Goal: Task Accomplishment & Management: Manage account settings

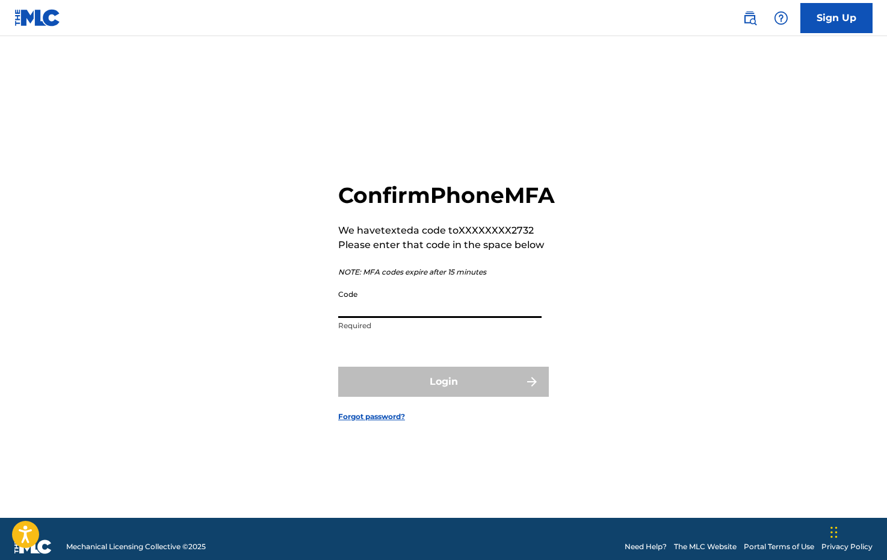
click at [365, 318] on input "Code" at bounding box center [439, 301] width 203 height 34
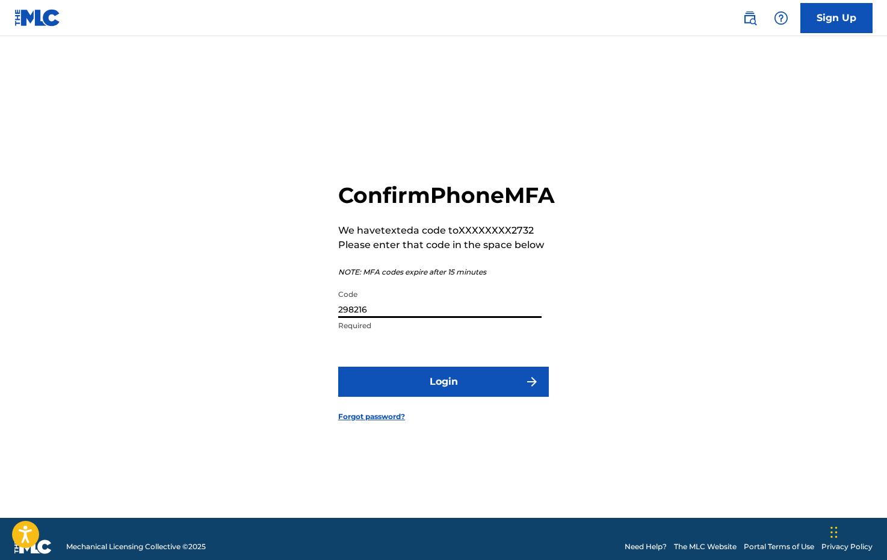
type input "298216"
click at [452, 395] on button "Login" at bounding box center [443, 382] width 211 height 30
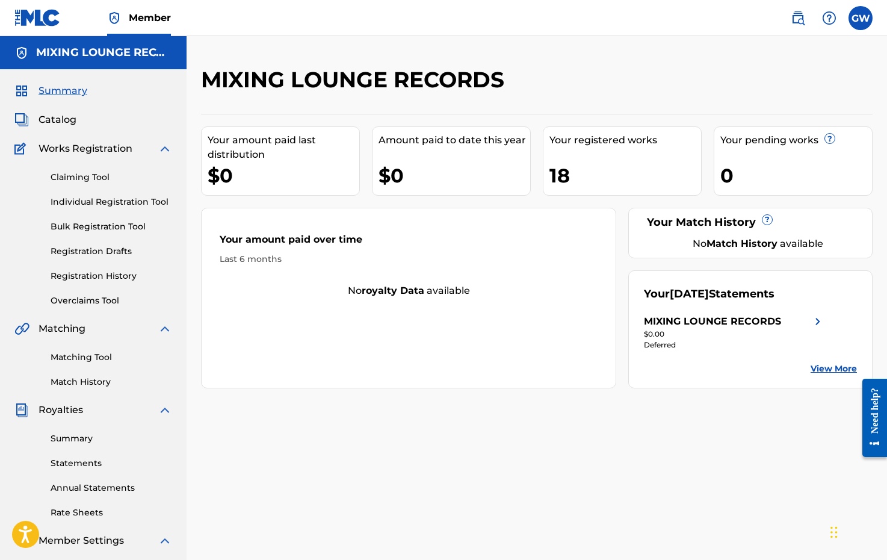
click at [826, 364] on link "View More" at bounding box center [834, 368] width 46 height 13
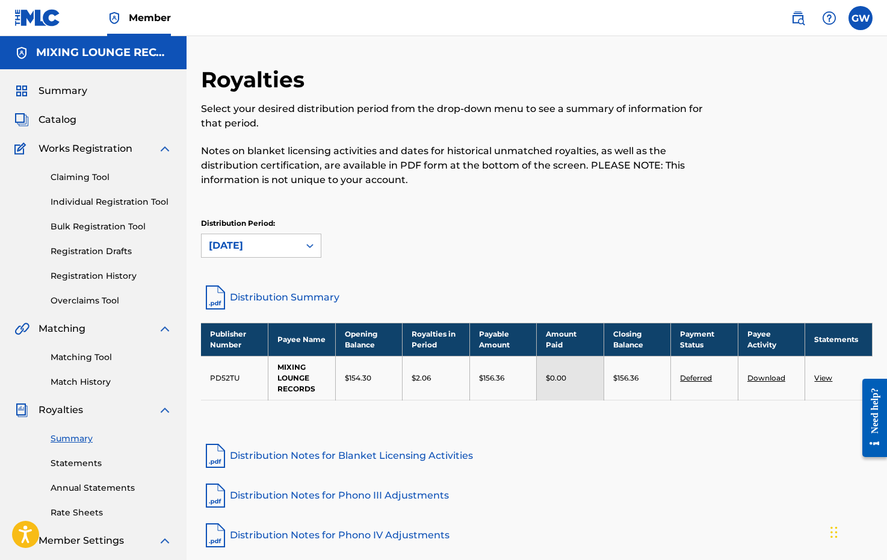
click at [82, 461] on link "Statements" at bounding box center [112, 463] width 122 height 13
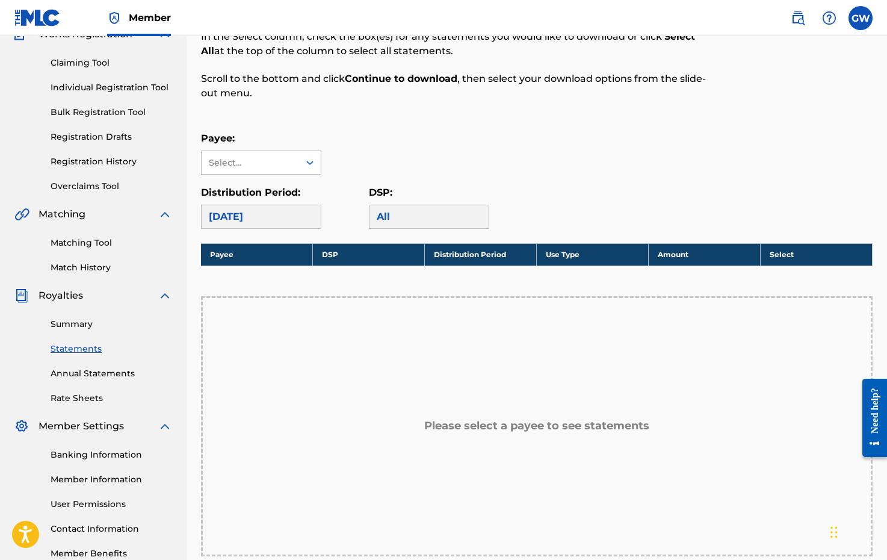
scroll to position [113, 0]
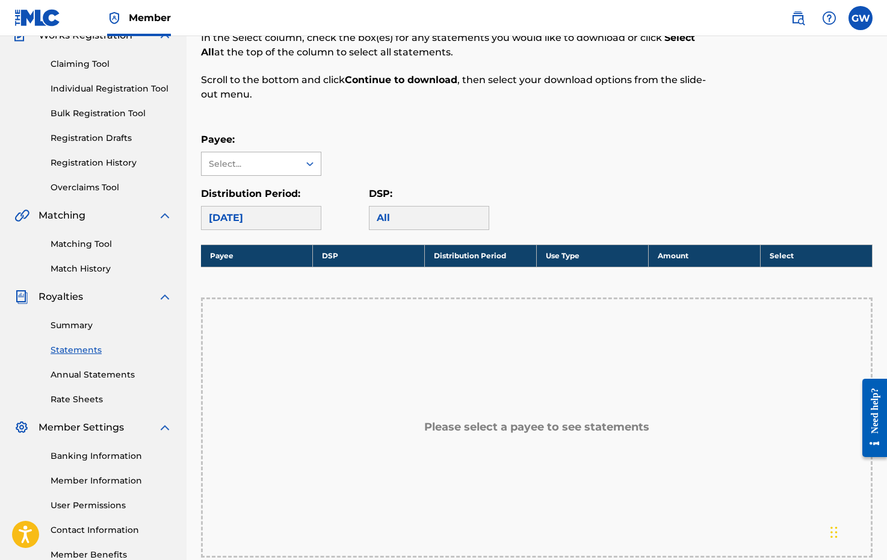
click at [295, 169] on div "Select..." at bounding box center [251, 163] width 98 height 23
click at [294, 190] on div "MIXING LOUNGE RECORDS" at bounding box center [261, 198] width 119 height 45
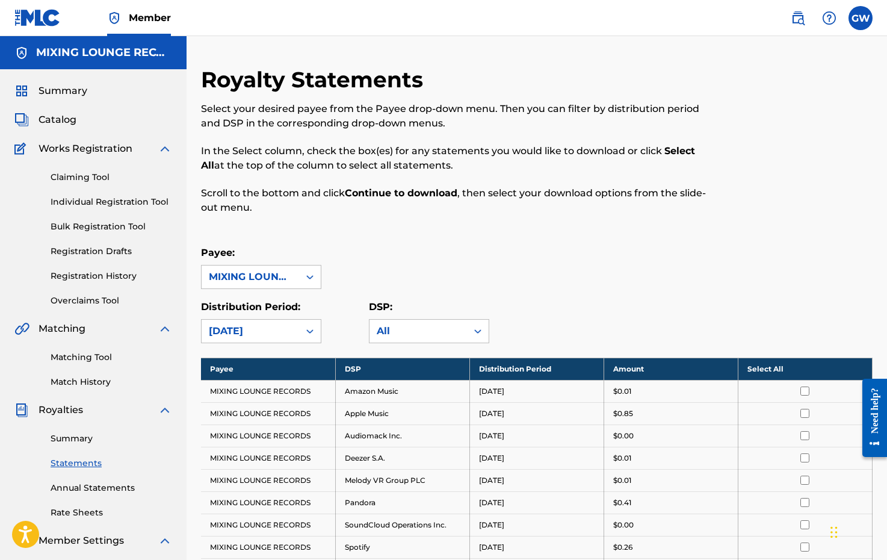
scroll to position [0, 0]
click at [850, 7] on div "GW [PERSON_NAME] [EMAIL_ADDRESS][DOMAIN_NAME] Notification Preferences Profile …" at bounding box center [826, 18] width 94 height 24
click at [861, 20] on label at bounding box center [861, 18] width 24 height 24
click at [861, 18] on input "[PERSON_NAME] [EMAIL_ADDRESS][DOMAIN_NAME] Notification Preferences Profile Log…" at bounding box center [861, 18] width 0 height 0
click at [748, 173] on p "Log out" at bounding box center [744, 170] width 28 height 11
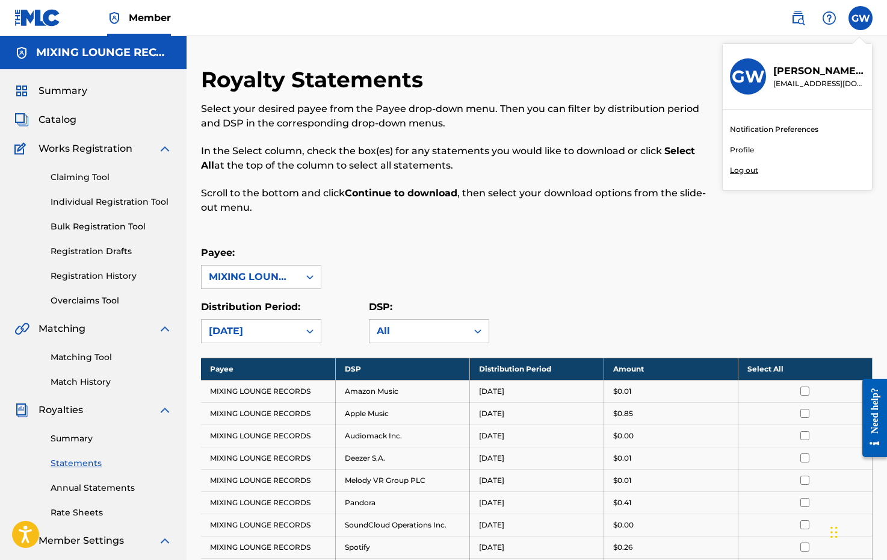
click at [861, 18] on input "[PERSON_NAME] [EMAIL_ADDRESS][DOMAIN_NAME] Notification Preferences Profile Log…" at bounding box center [861, 18] width 0 height 0
